Goal: Information Seeking & Learning: Learn about a topic

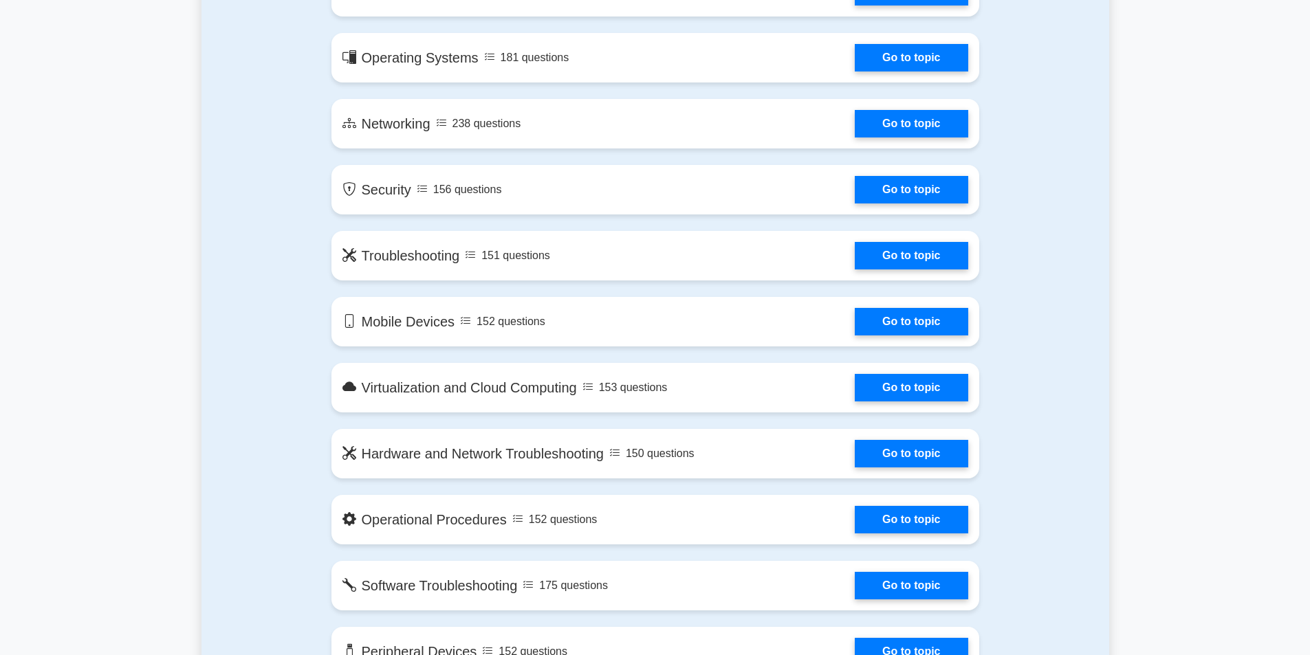
scroll to position [847, 0]
click at [854, 199] on link "Go to topic" at bounding box center [910, 190] width 113 height 27
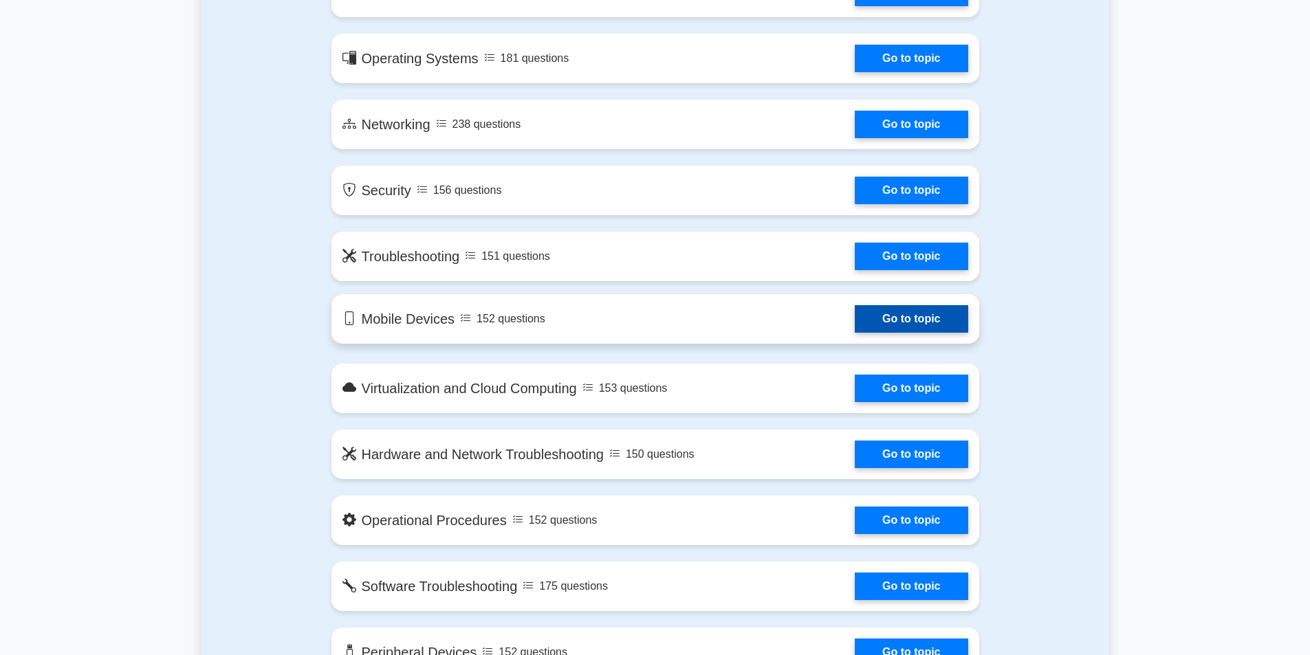
click at [854, 310] on link "Go to topic" at bounding box center [910, 318] width 113 height 27
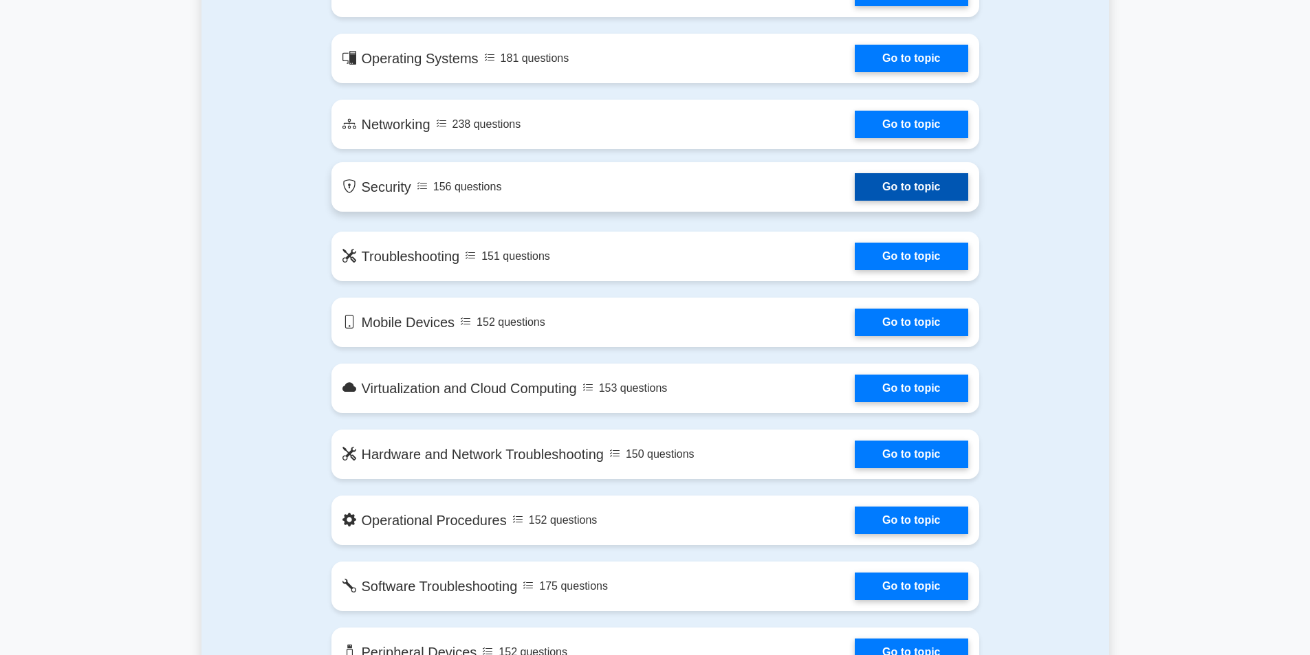
click at [854, 184] on link "Go to topic" at bounding box center [910, 186] width 113 height 27
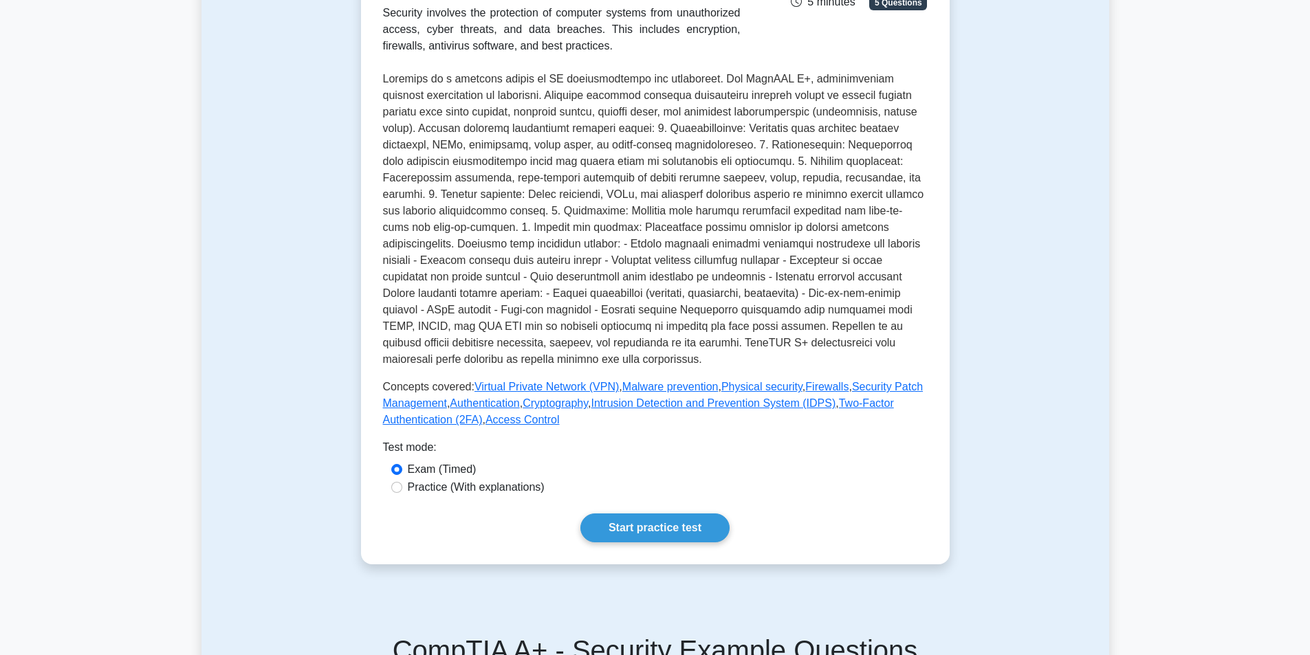
scroll to position [258, 0]
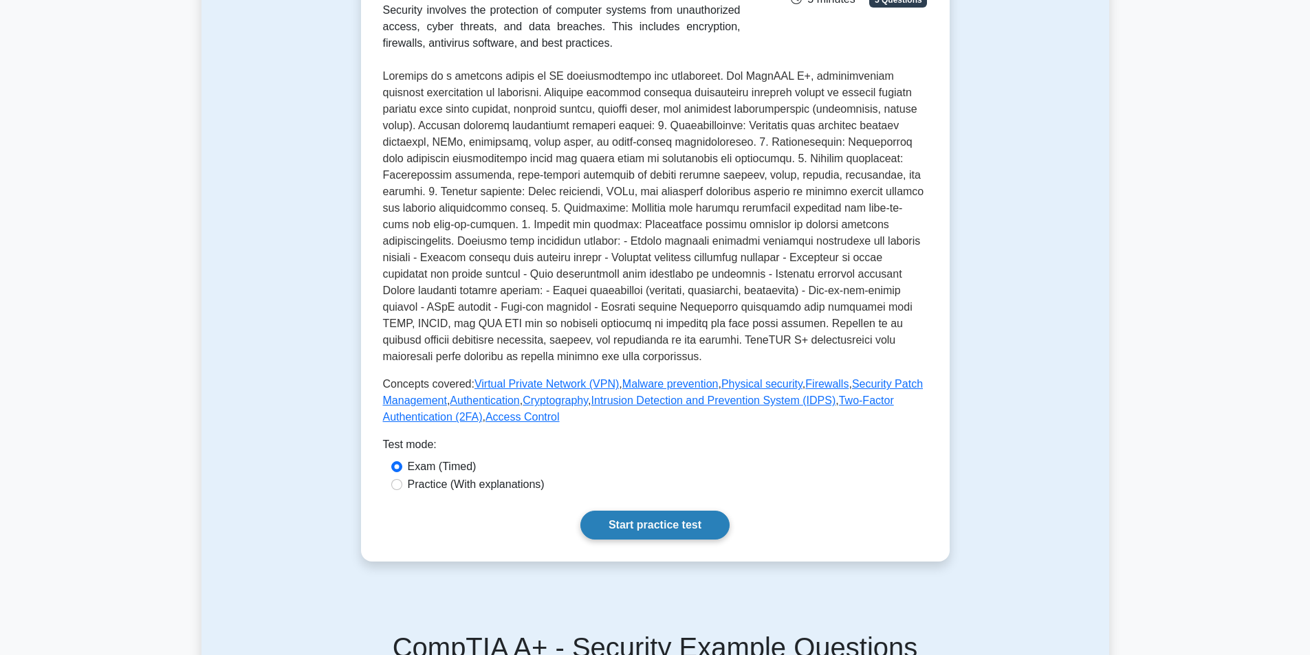
click at [649, 538] on link "Start practice test" at bounding box center [654, 525] width 149 height 29
click at [614, 517] on link "Start practice test" at bounding box center [654, 525] width 149 height 29
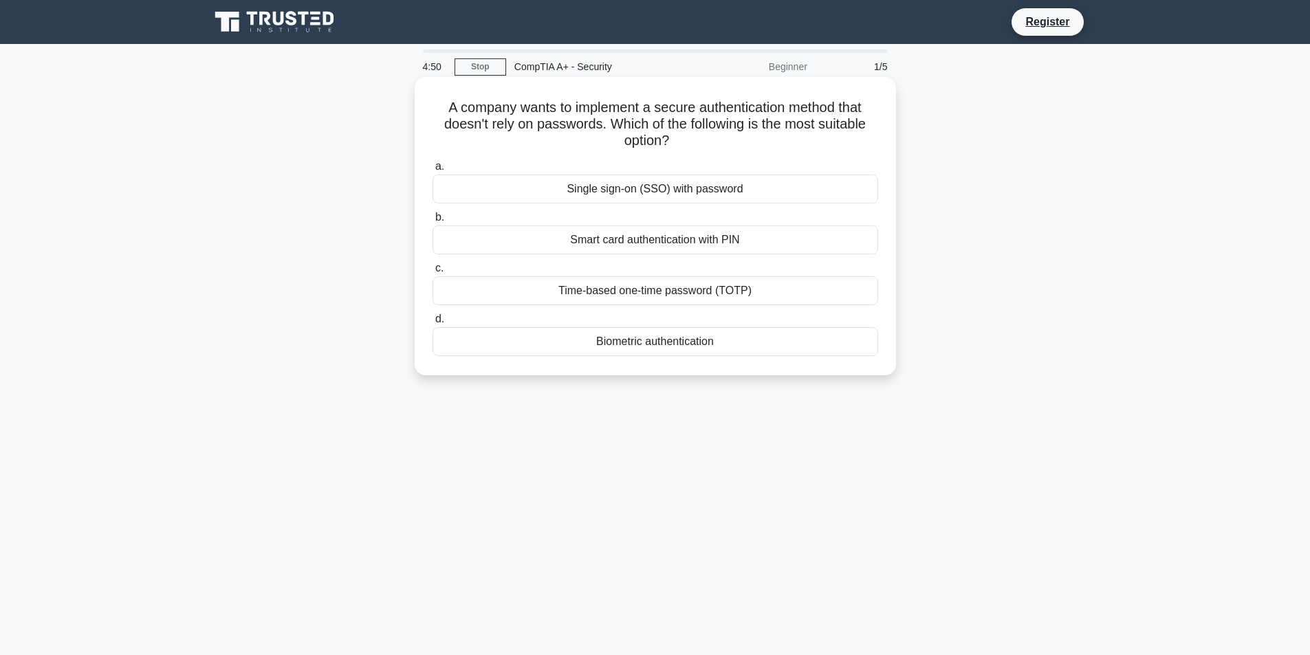
drag, startPoint x: 656, startPoint y: 197, endPoint x: 641, endPoint y: 244, distance: 49.8
click at [641, 244] on div "a. Single sign-on (SSO) with password b. Smart card authentication with PIN c. …" at bounding box center [655, 256] width 462 height 203
click at [647, 252] on div "Smart card authentication with PIN" at bounding box center [654, 239] width 445 height 29
click at [432, 222] on input "b. Smart card authentication with PIN" at bounding box center [432, 217] width 0 height 9
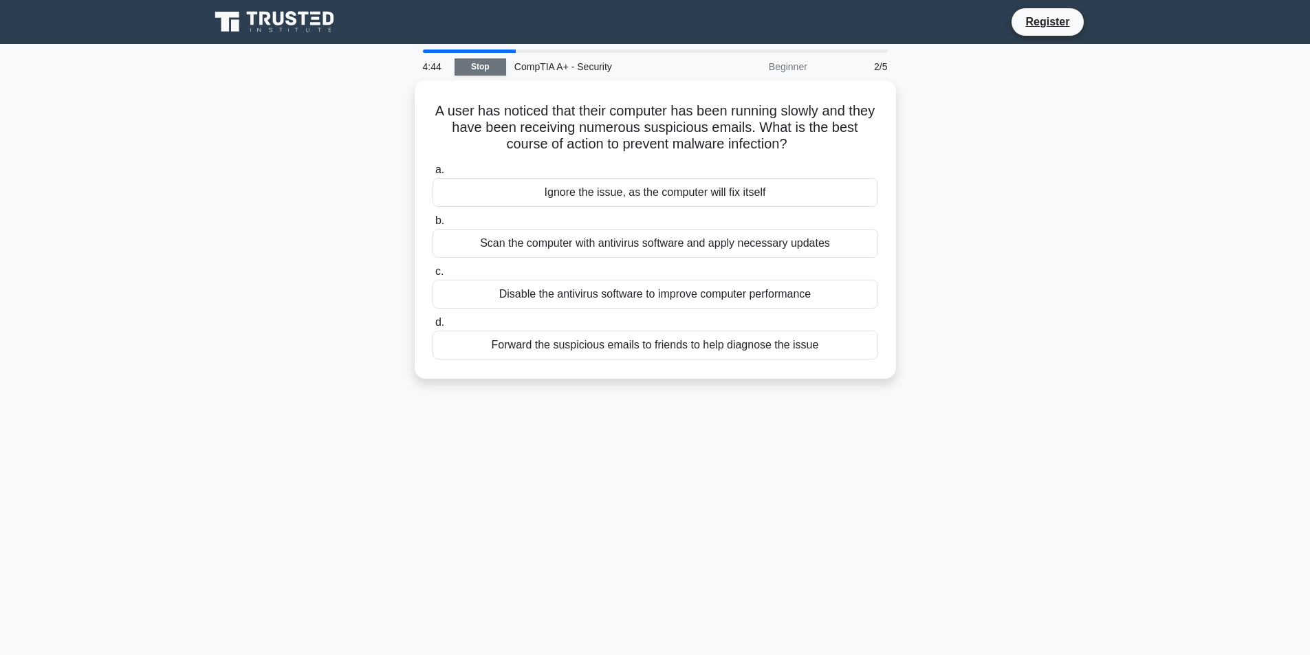
click at [478, 67] on link "Stop" at bounding box center [480, 66] width 52 height 17
drag, startPoint x: 573, startPoint y: 76, endPoint x: 583, endPoint y: 76, distance: 9.6
click at [573, 76] on div "CompTIA A+ - Security" at bounding box center [600, 66] width 189 height 27
click at [812, 67] on div "Beginner" at bounding box center [755, 66] width 120 height 27
click at [498, 69] on link "Stop" at bounding box center [480, 66] width 52 height 17
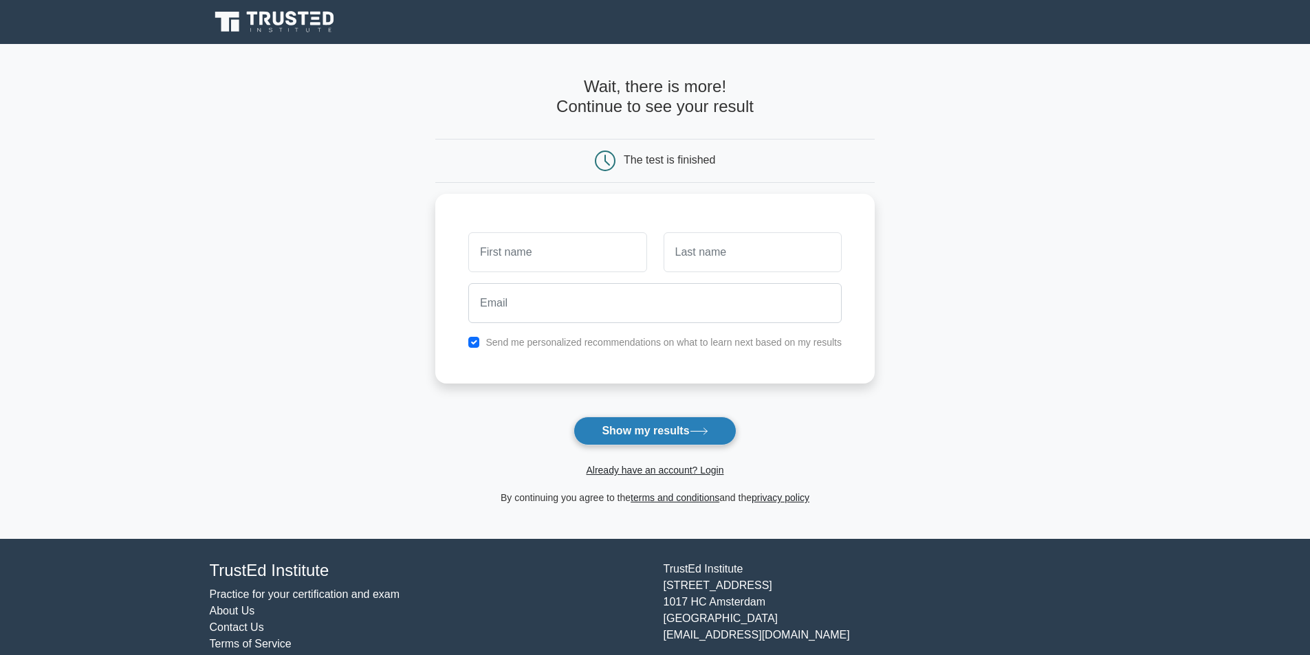
click at [667, 443] on button "Show my results" at bounding box center [654, 431] width 162 height 29
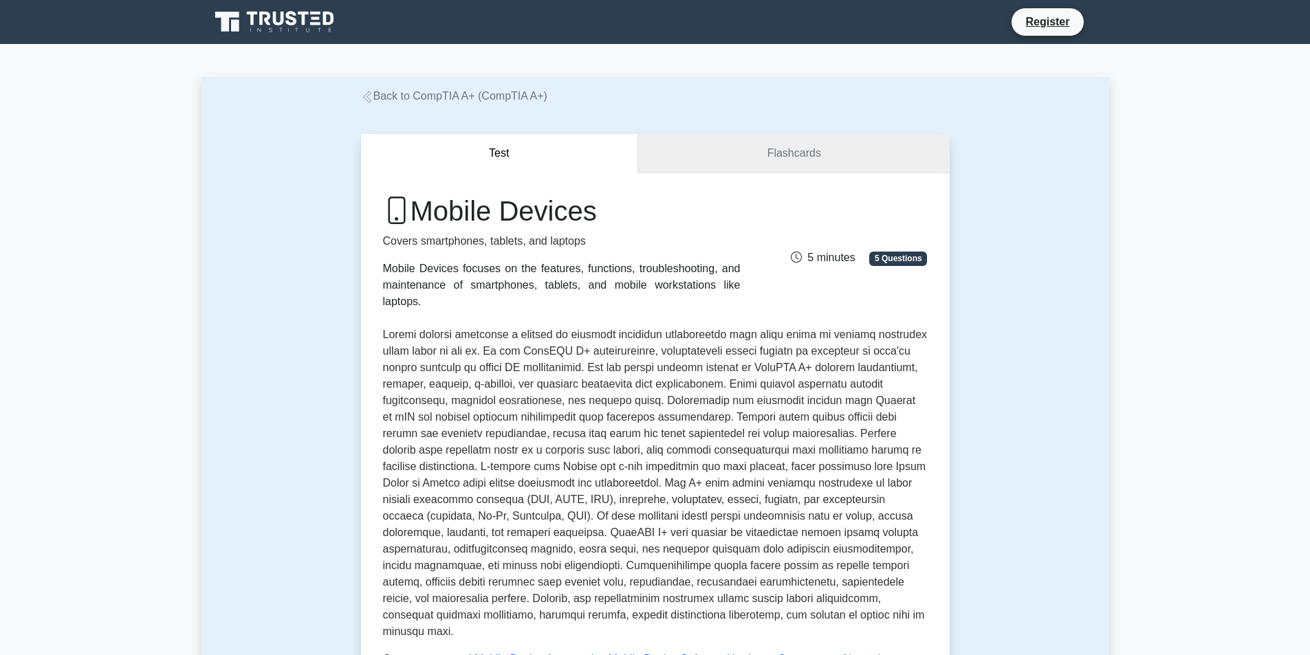
click at [765, 161] on link "Flashcards" at bounding box center [793, 153] width 311 height 39
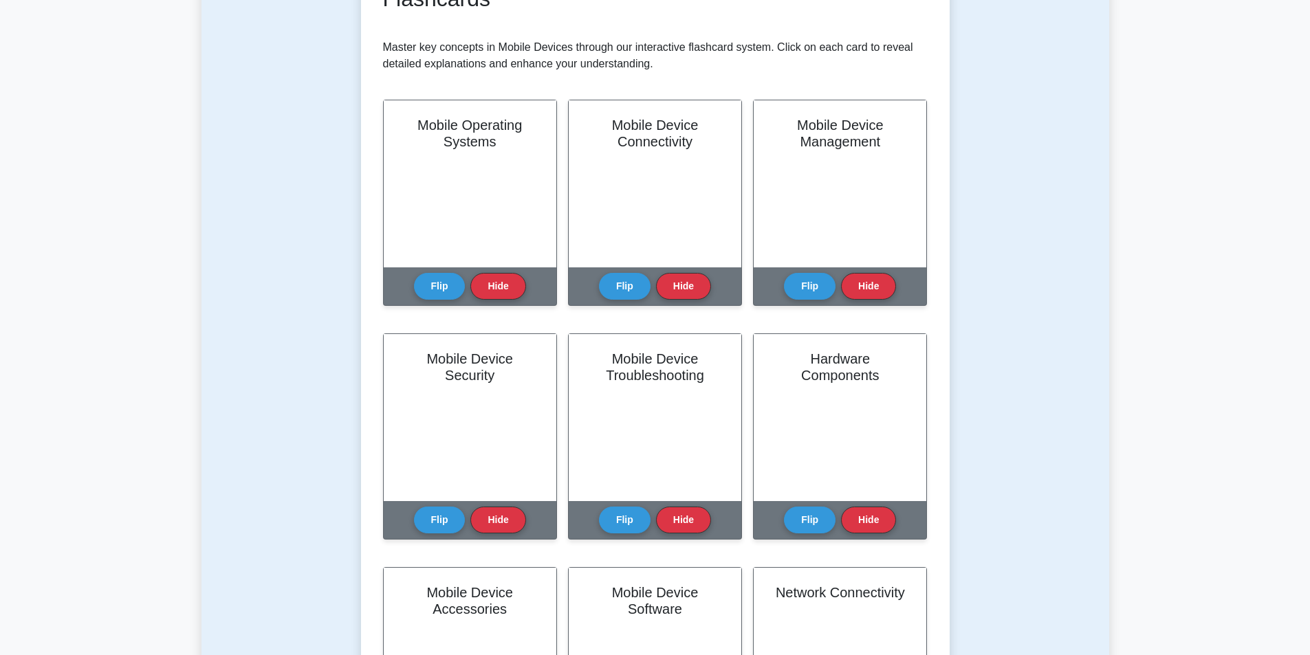
scroll to position [251, 0]
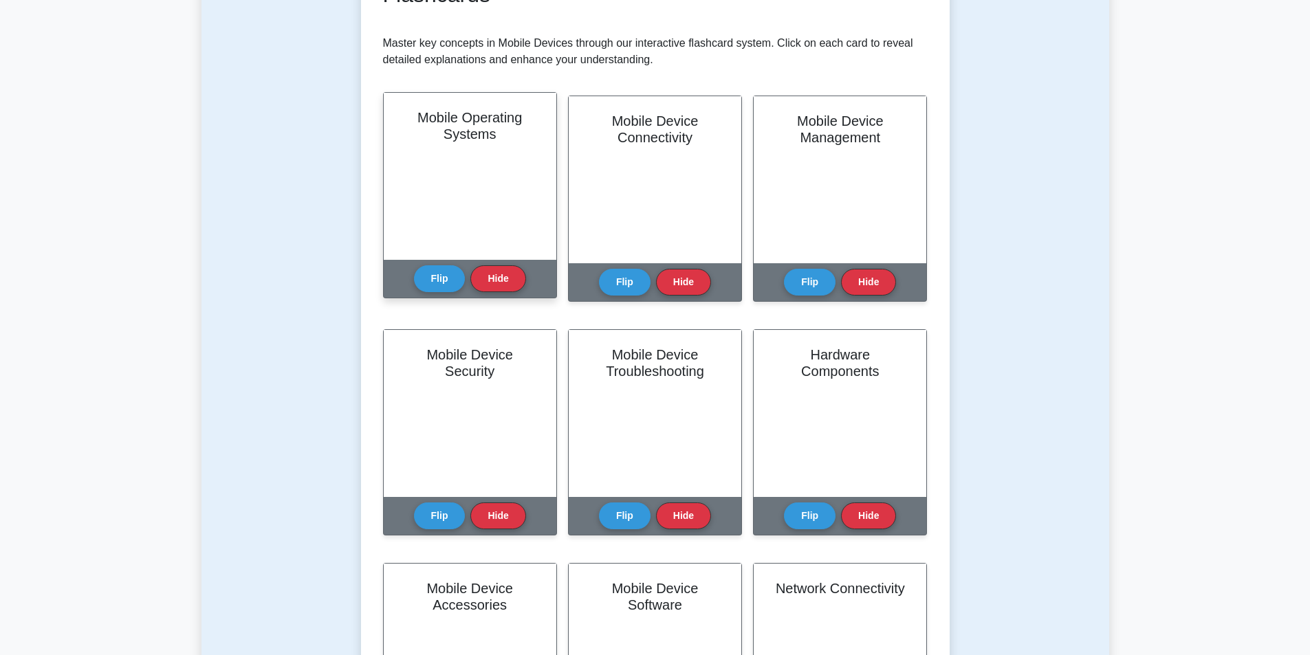
click at [518, 240] on div "Mobile Operating Systems" at bounding box center [470, 176] width 173 height 167
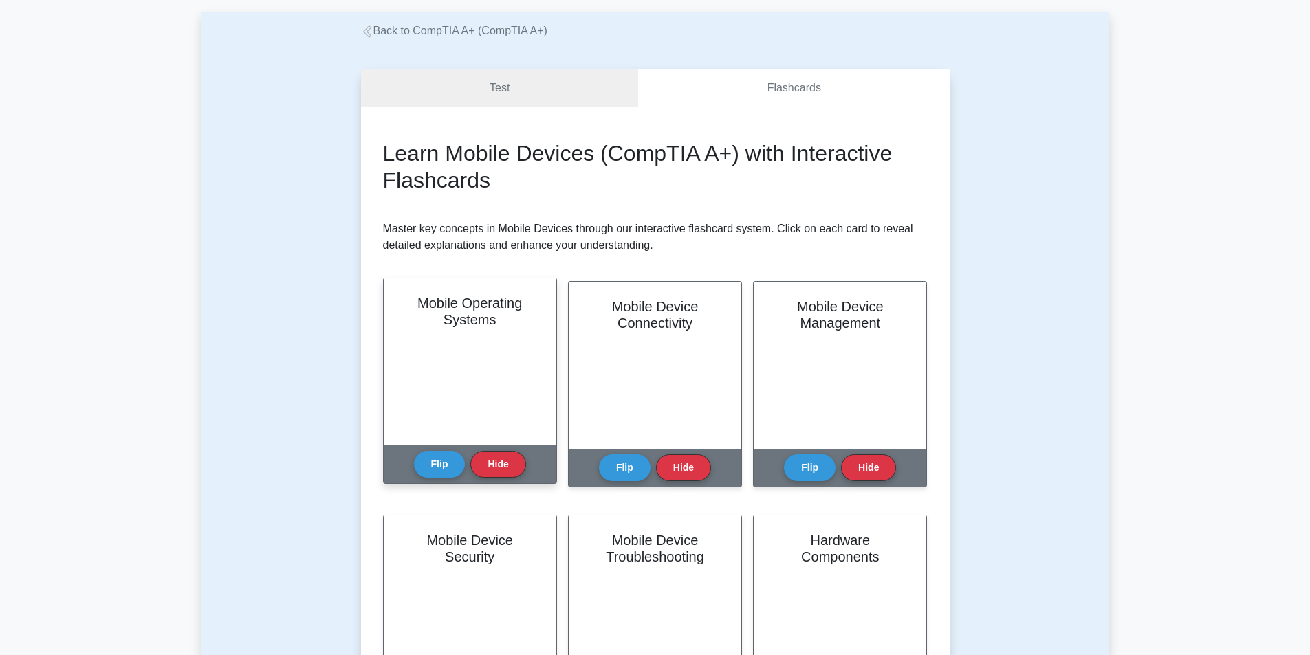
scroll to position [63, 0]
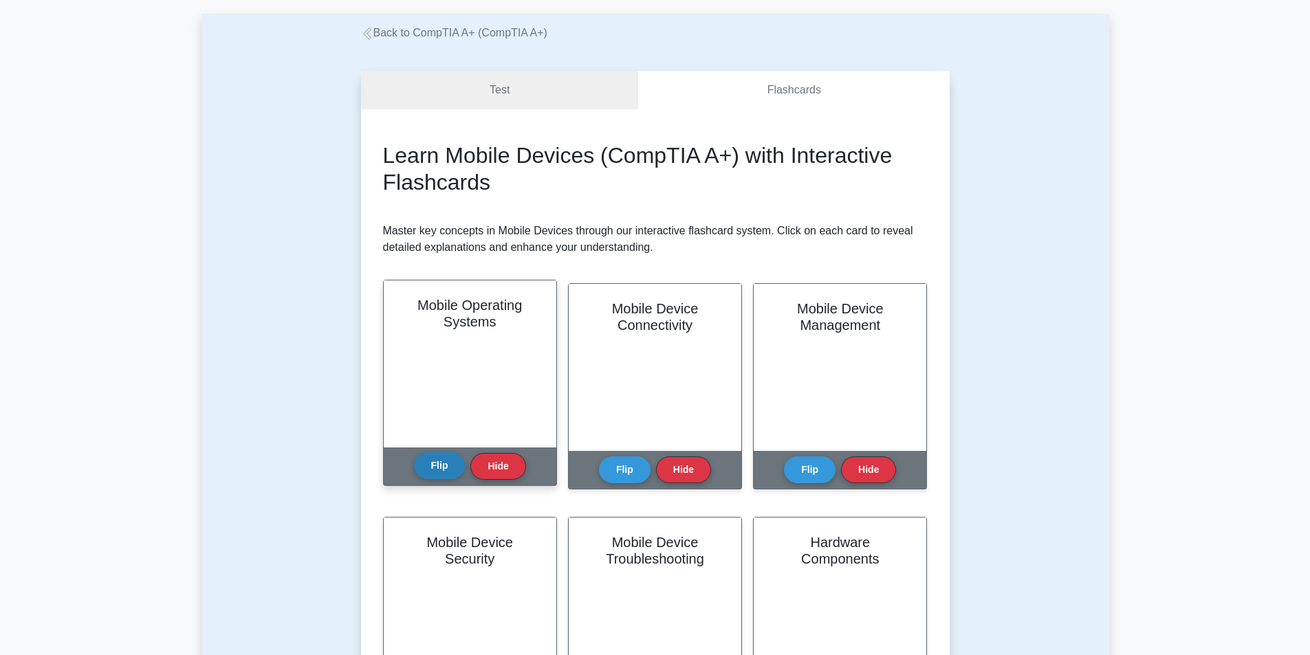
click at [454, 469] on button "Flip" at bounding box center [440, 465] width 52 height 27
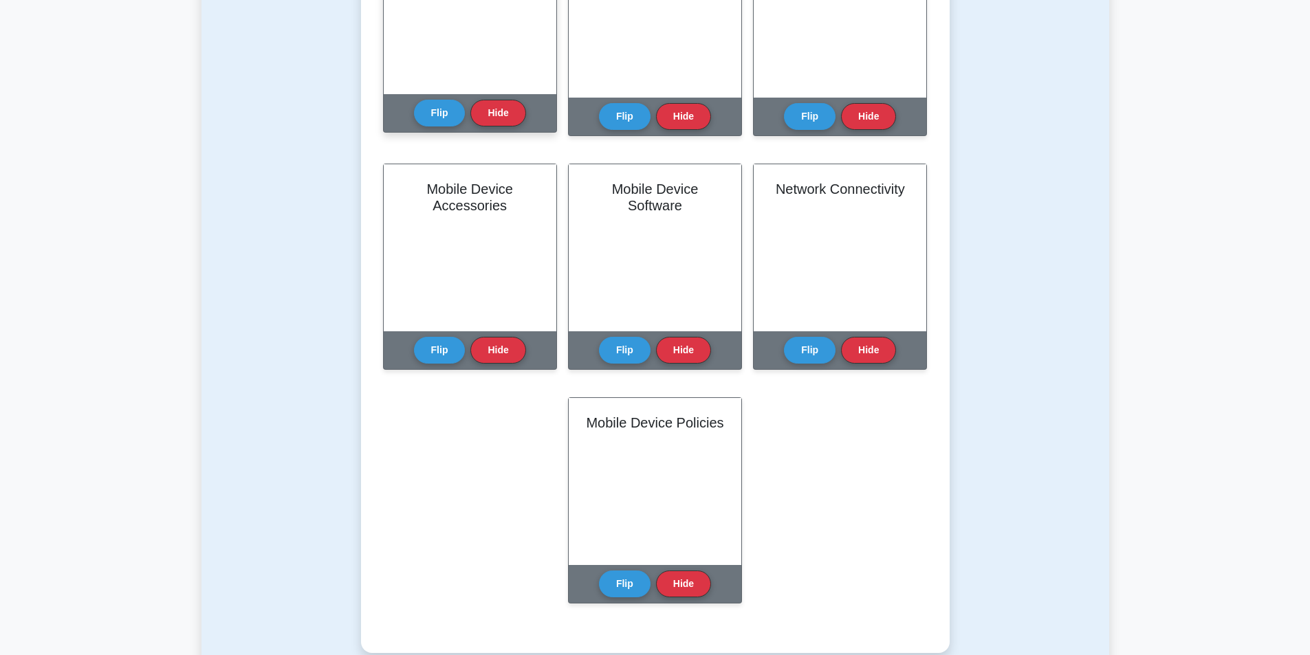
scroll to position [659, 0]
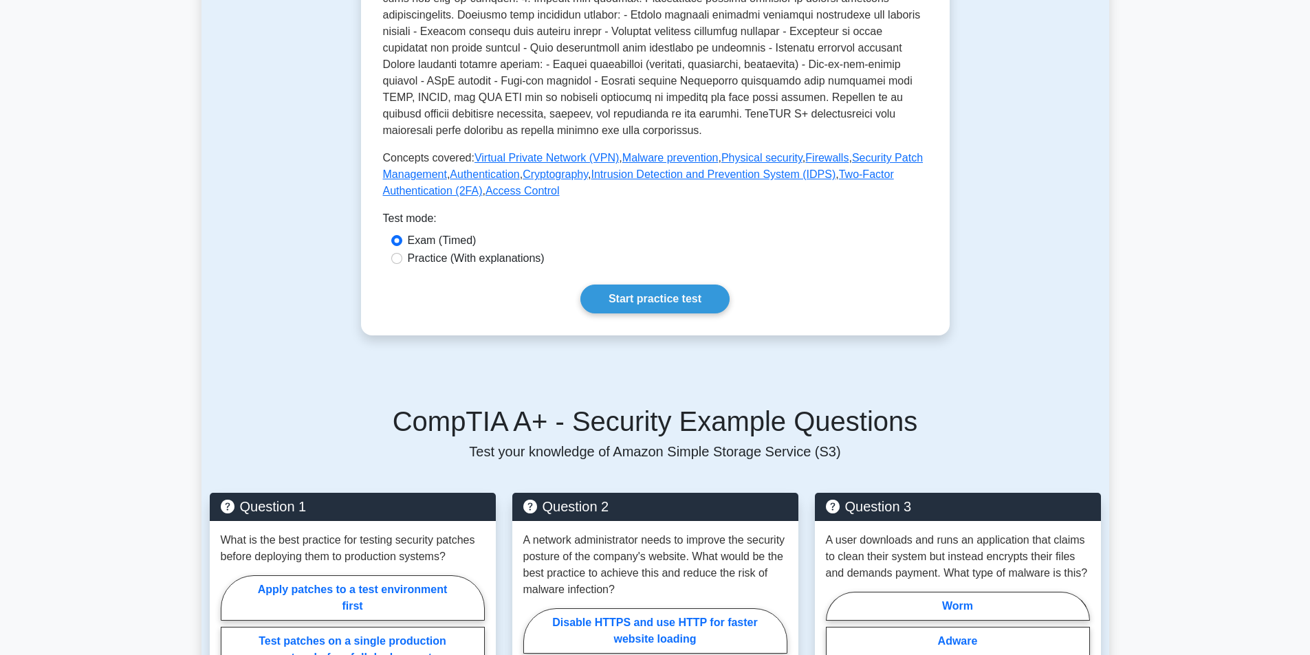
scroll to position [586, 0]
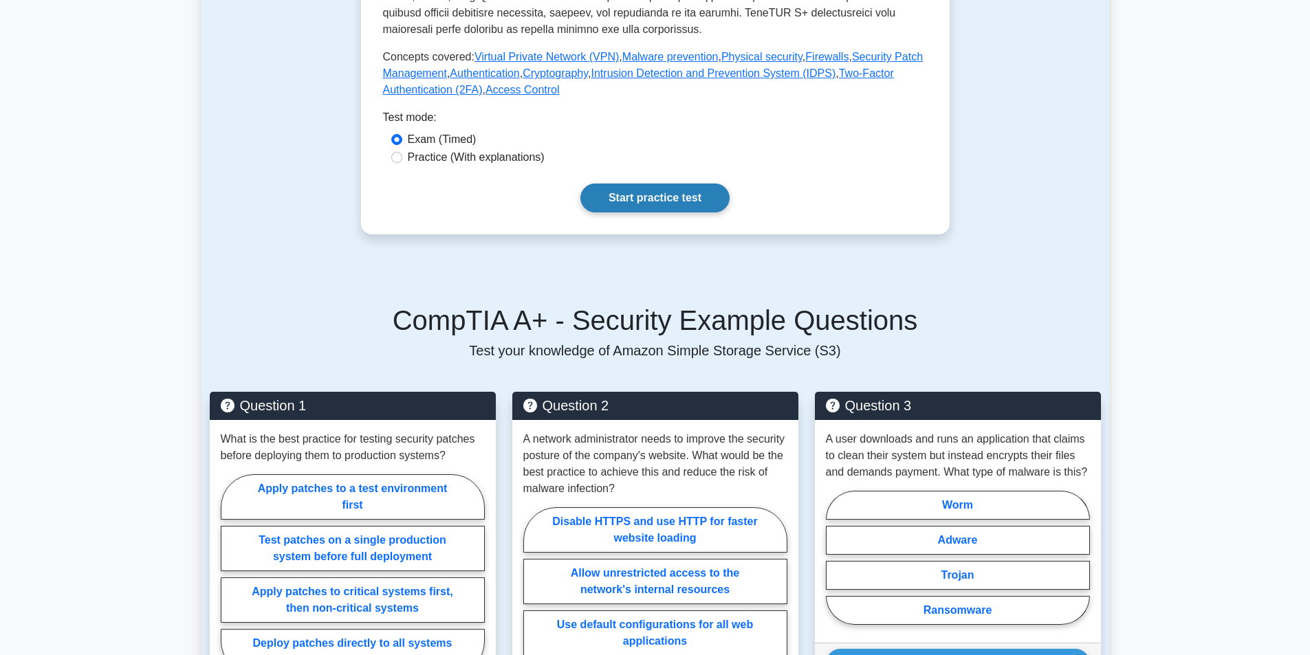
click at [657, 209] on link "Start practice test" at bounding box center [654, 198] width 149 height 29
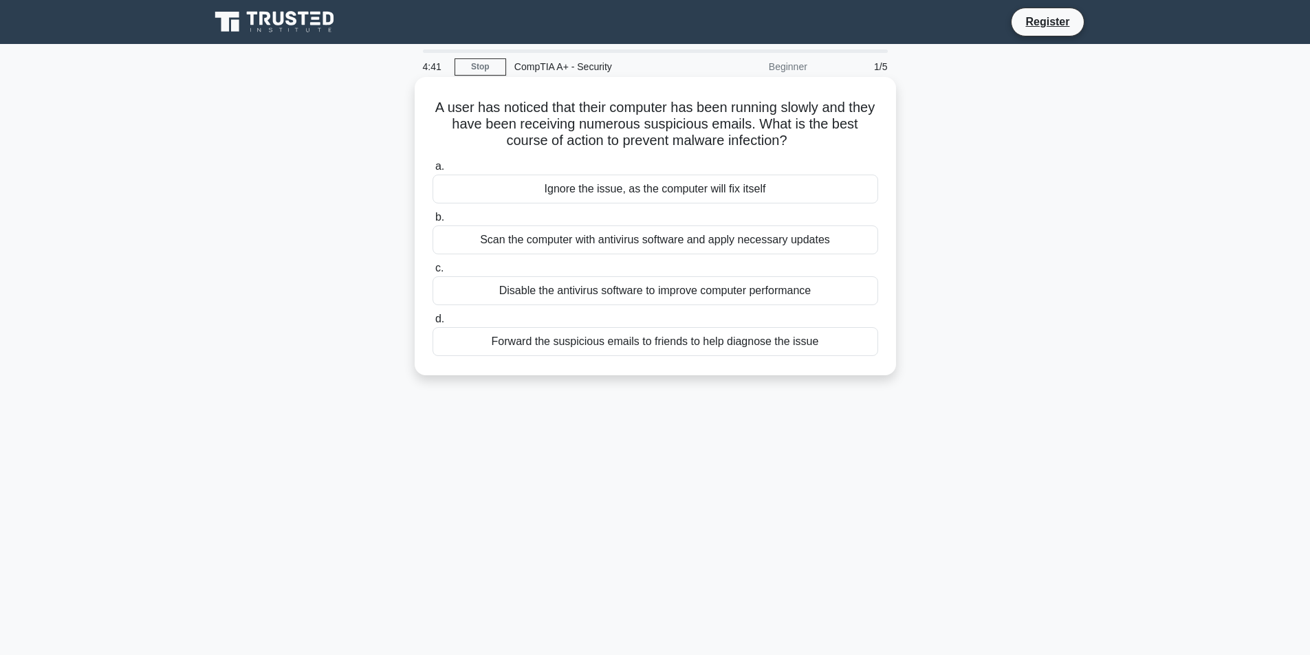
click at [653, 245] on div "Scan the computer with antivirus software and apply necessary updates" at bounding box center [654, 239] width 445 height 29
click at [432, 222] on input "b. Scan the computer with antivirus software and apply necessary updates" at bounding box center [432, 217] width 0 height 9
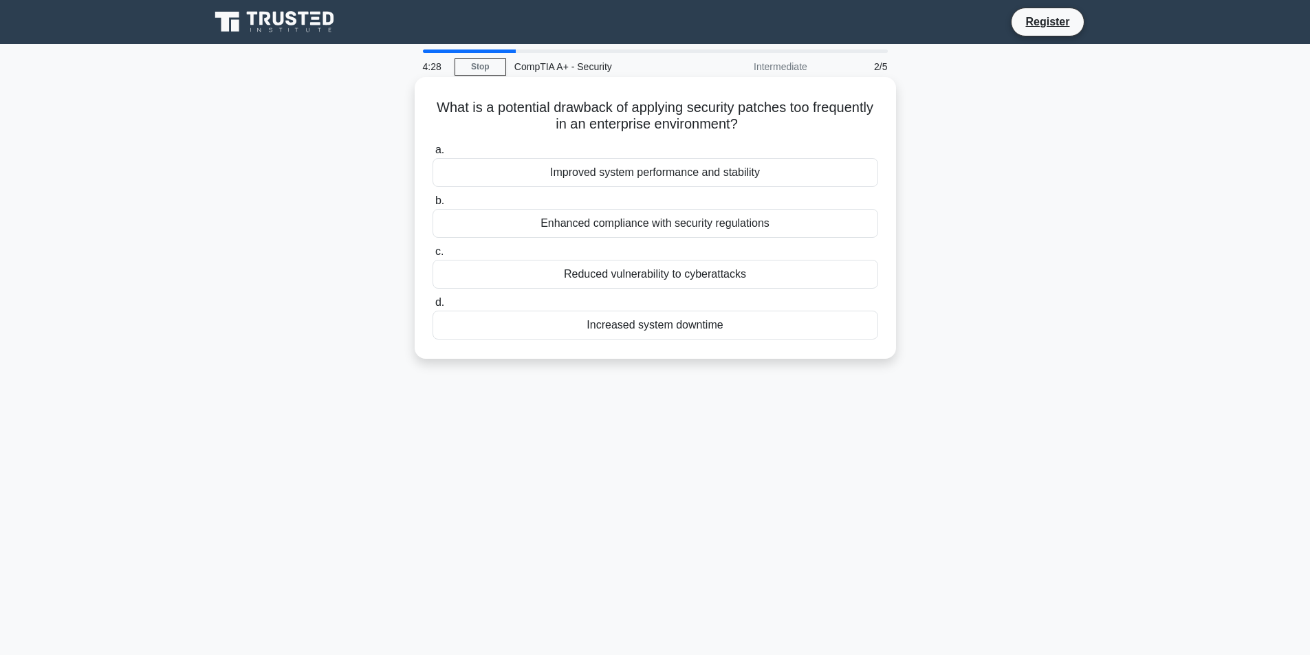
click at [646, 328] on div "Increased system downtime" at bounding box center [654, 325] width 445 height 29
click at [432, 307] on input "d. Increased system downtime" at bounding box center [432, 302] width 0 height 9
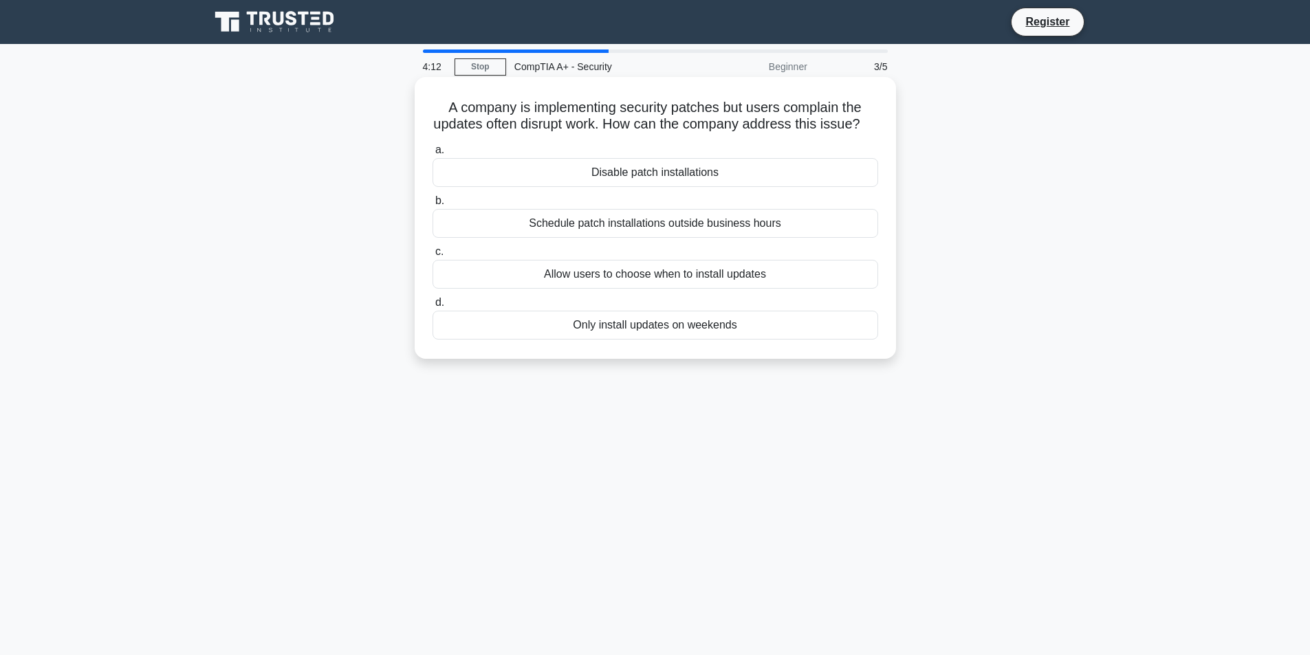
click at [652, 238] on div "Schedule patch installations outside business hours" at bounding box center [654, 223] width 445 height 29
click at [432, 206] on input "b. Schedule patch installations outside business hours" at bounding box center [432, 201] width 0 height 9
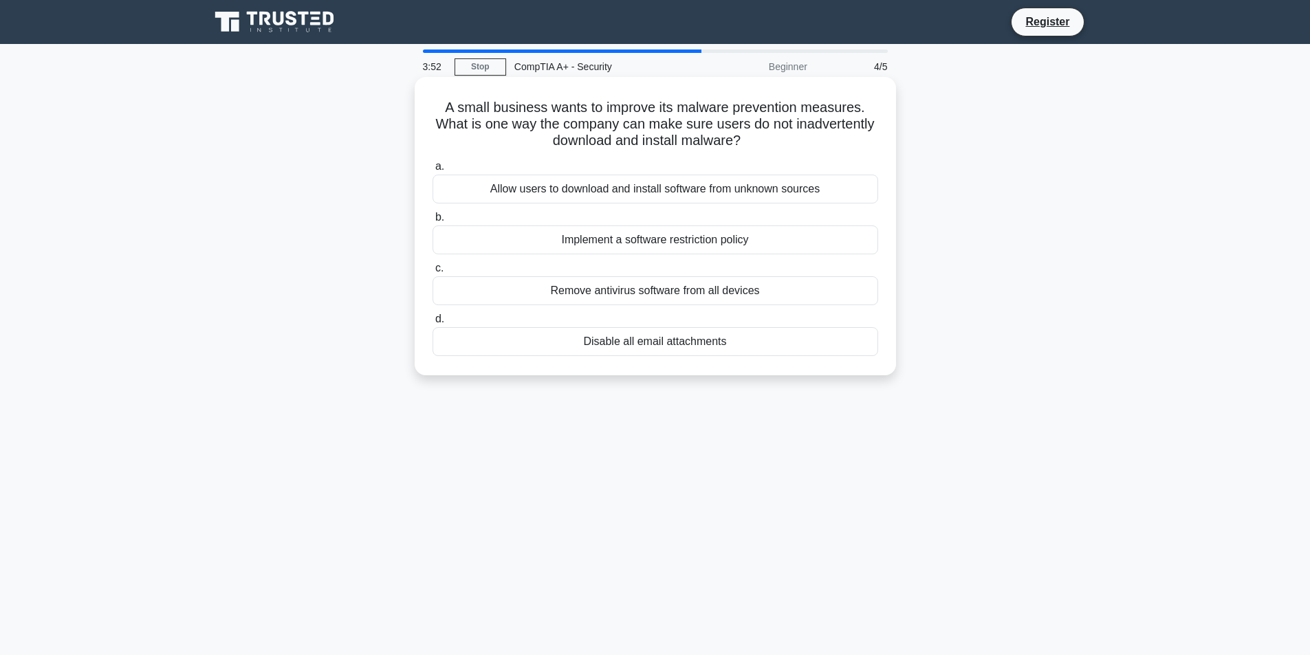
click at [629, 241] on div "Implement a software restriction policy" at bounding box center [654, 239] width 445 height 29
click at [432, 222] on input "b. Implement a software restriction policy" at bounding box center [432, 217] width 0 height 9
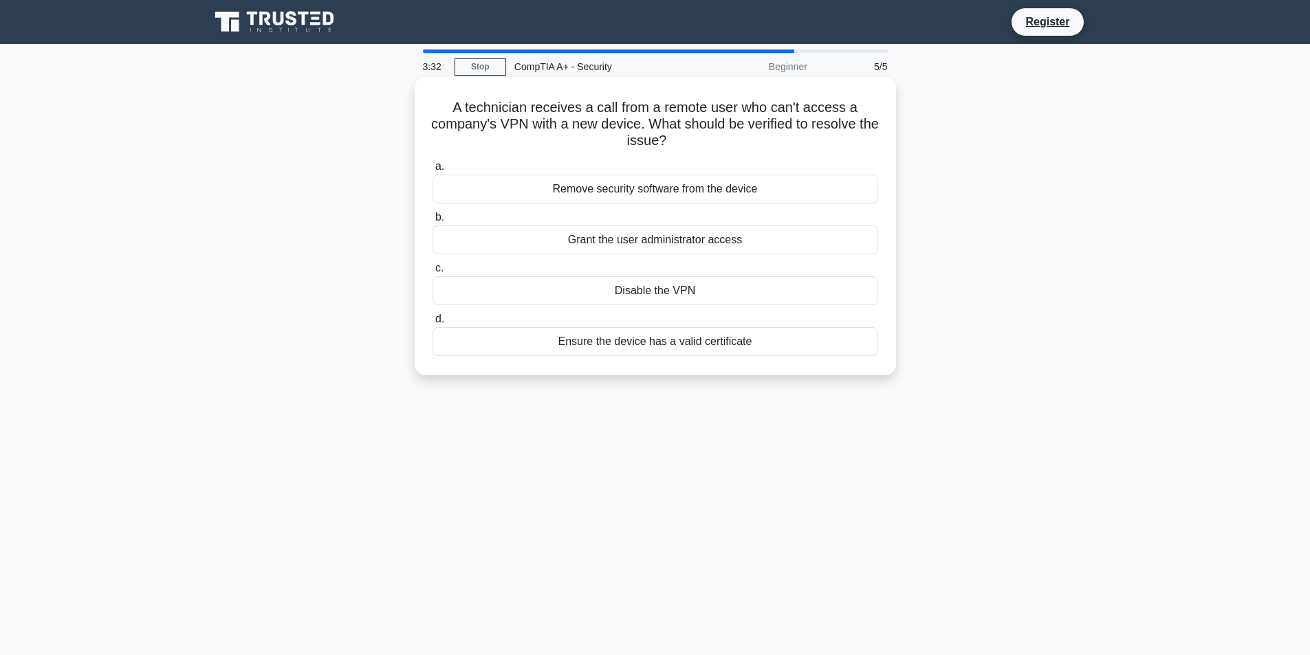
click at [670, 345] on div "Ensure the device has a valid certificate" at bounding box center [654, 341] width 445 height 29
click at [432, 324] on input "d. Ensure the device has a valid certificate" at bounding box center [432, 319] width 0 height 9
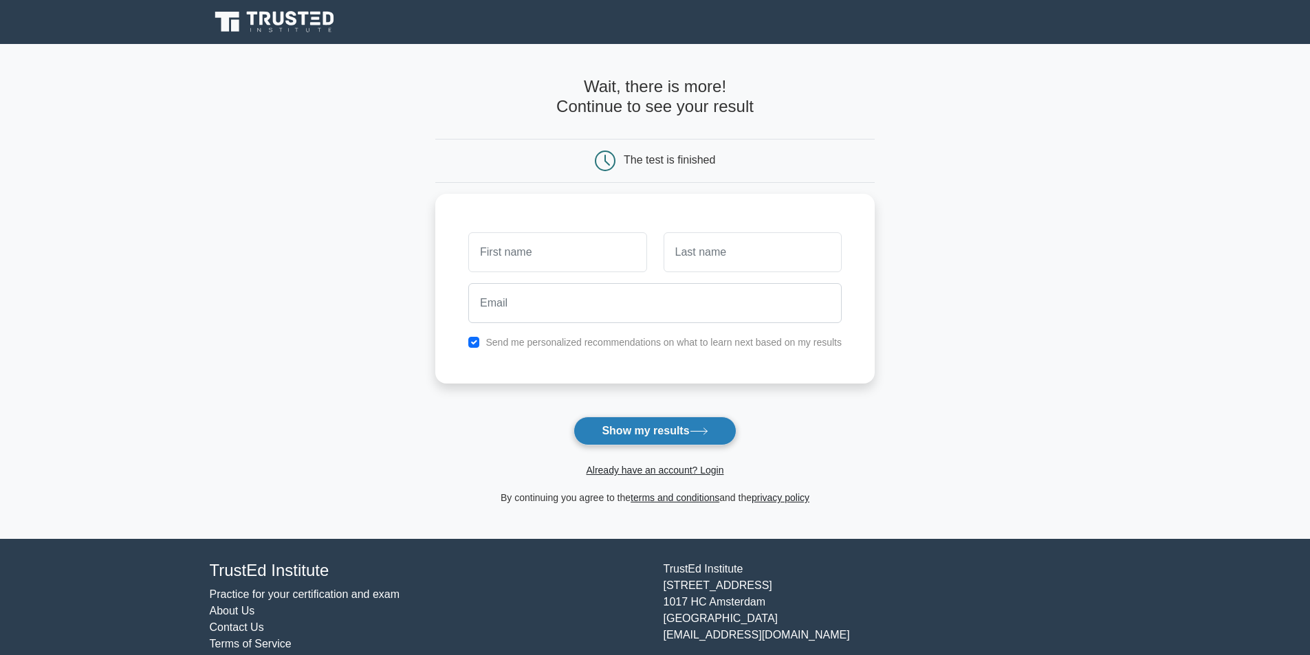
click at [604, 426] on button "Show my results" at bounding box center [654, 431] width 162 height 29
